Goal: Transaction & Acquisition: Purchase product/service

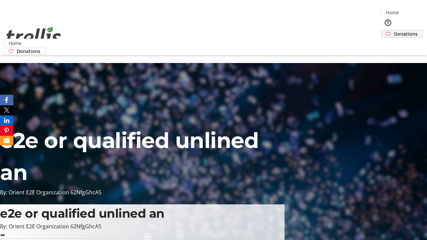
click at [394, 30] on span "Donations" at bounding box center [406, 33] width 24 height 7
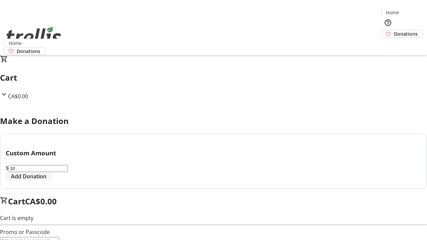
click at [46, 181] on span "Add Donation" at bounding box center [28, 177] width 35 height 8
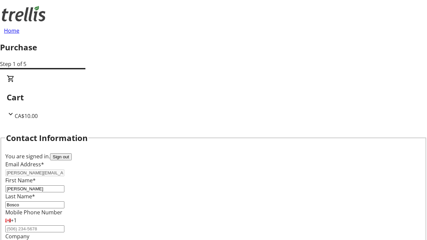
select select "CA"
type input "[STREET_ADDRESS][PERSON_NAME]"
type input "Kelowna"
select select "BC"
type input "Kelowna"
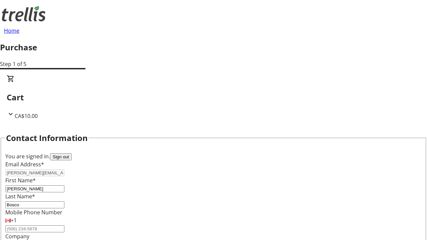
type input "V1Y 0C2"
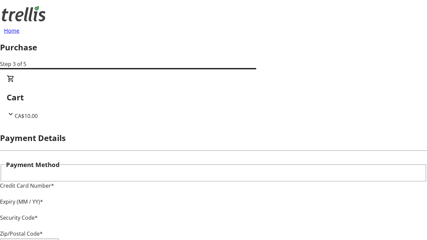
type input "V1Y 0C2"
